Goal: Information Seeking & Learning: Learn about a topic

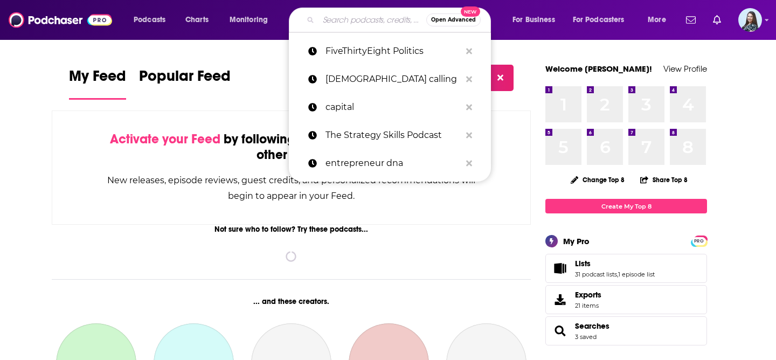
click at [334, 19] on input "Search podcasts, credits, & more..." at bounding box center [373, 19] width 108 height 17
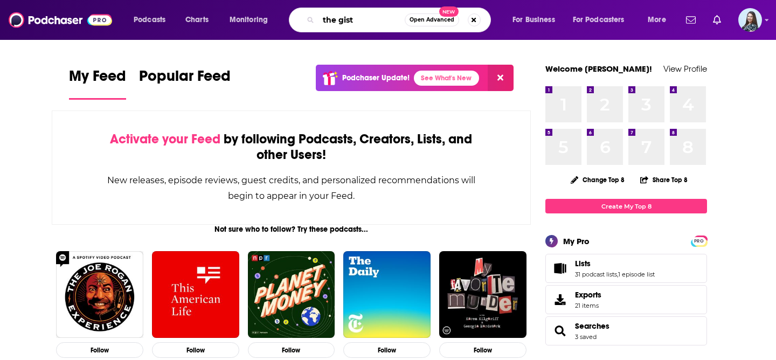
type input "the gist"
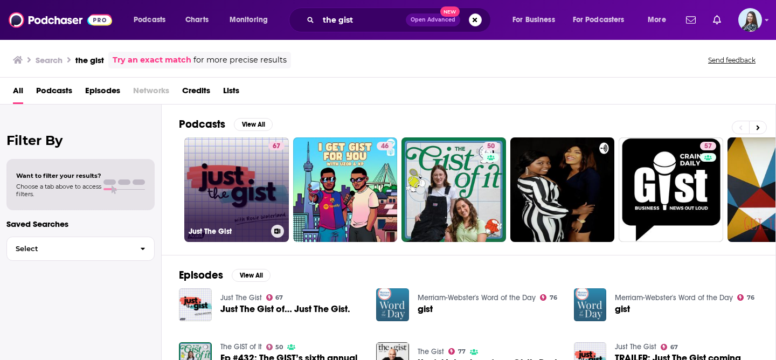
click at [229, 198] on link "67 Just The Gist" at bounding box center [236, 189] width 105 height 105
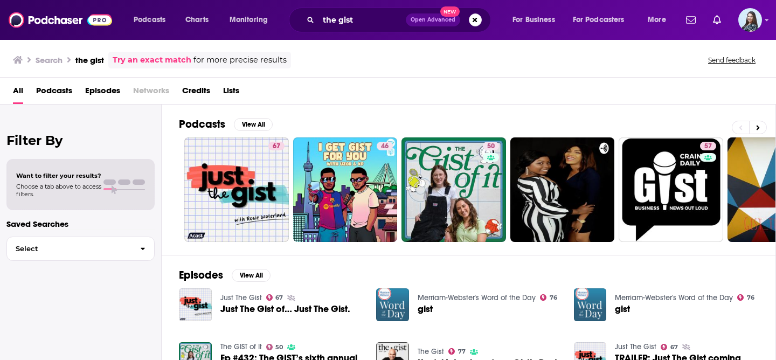
click at [61, 95] on span "Podcasts" at bounding box center [54, 93] width 36 height 22
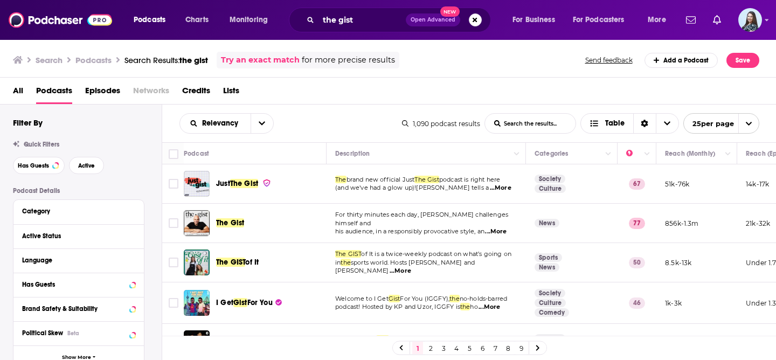
click at [233, 223] on div "Podcasts Charts Monitoring the gist Open Advanced New For Business For Podcaste…" at bounding box center [388, 180] width 776 height 360
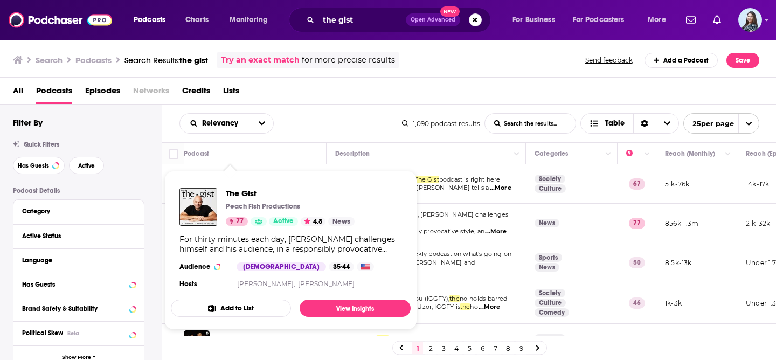
click at [240, 191] on span "The Gist" at bounding box center [290, 193] width 129 height 10
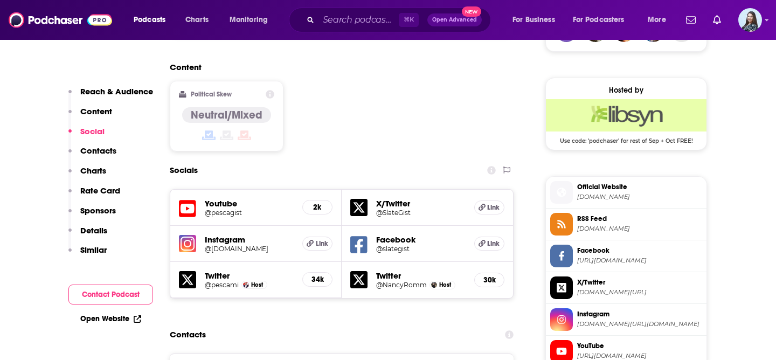
scroll to position [831, 0]
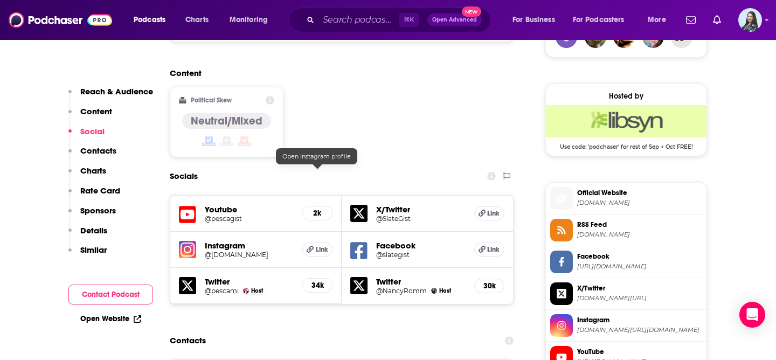
click at [321, 245] on span "Link" at bounding box center [322, 249] width 12 height 9
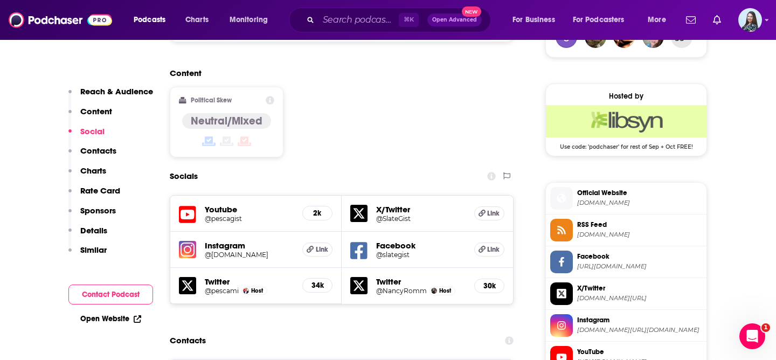
scroll to position [0, 0]
